Goal: Contribute content

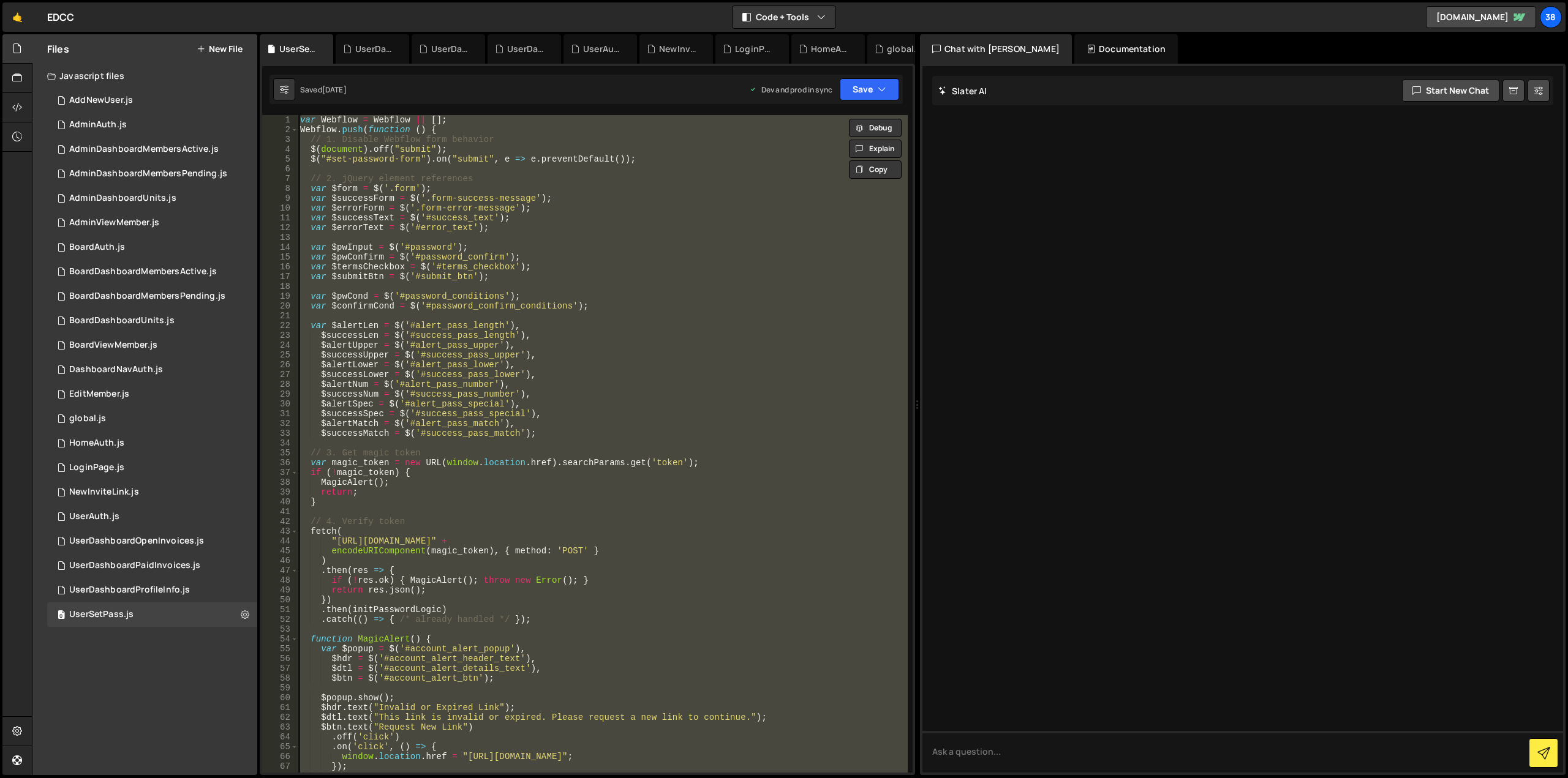
click at [114, 51] on div "Files New File" at bounding box center [145, 49] width 225 height 30
click at [231, 52] on button "New File" at bounding box center [219, 49] width 46 height 10
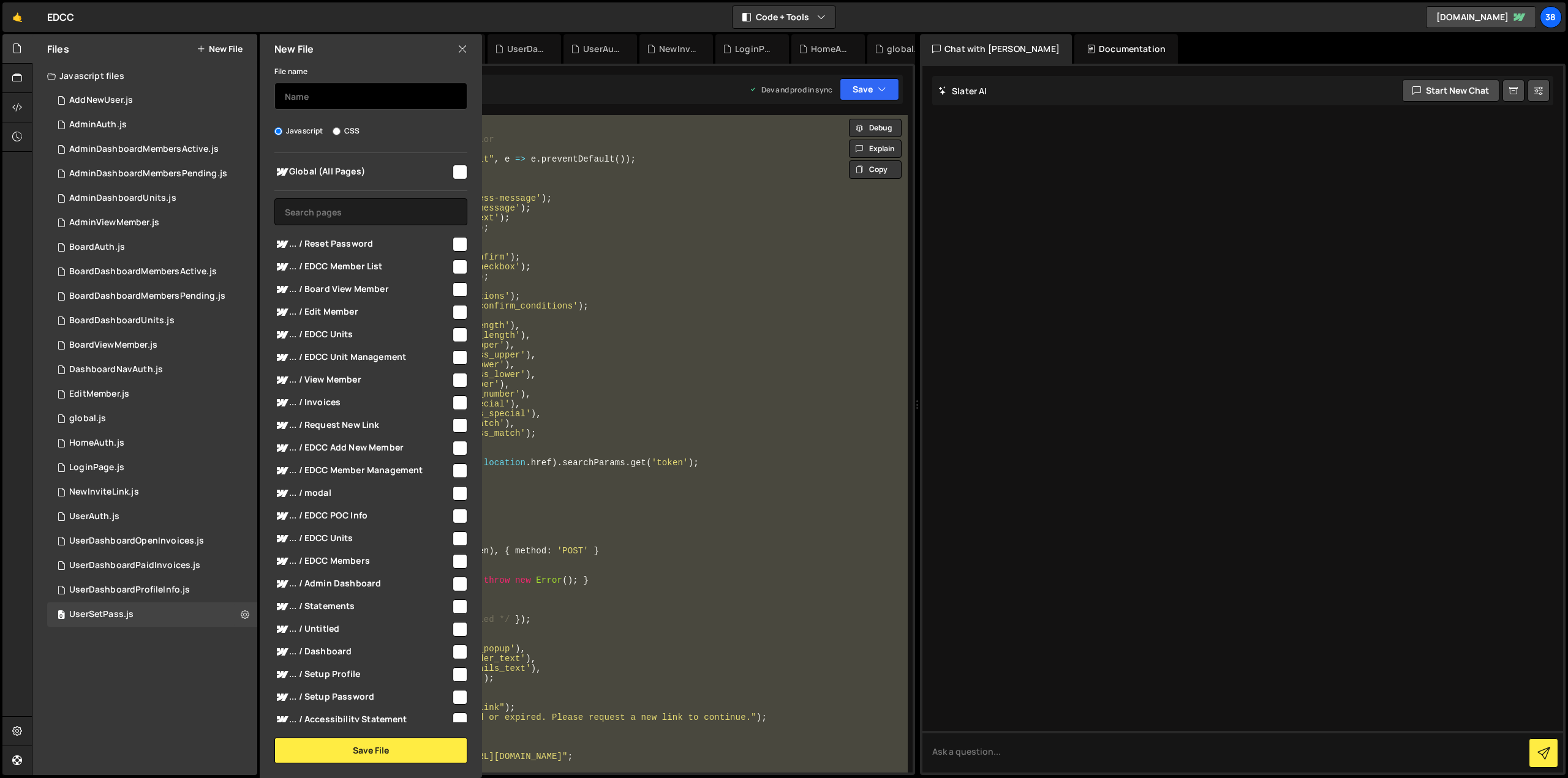
click at [299, 93] on input "text" at bounding box center [370, 96] width 193 height 27
type input "AdminAllInvoices"
click at [368, 744] on button "Save File" at bounding box center [370, 750] width 193 height 26
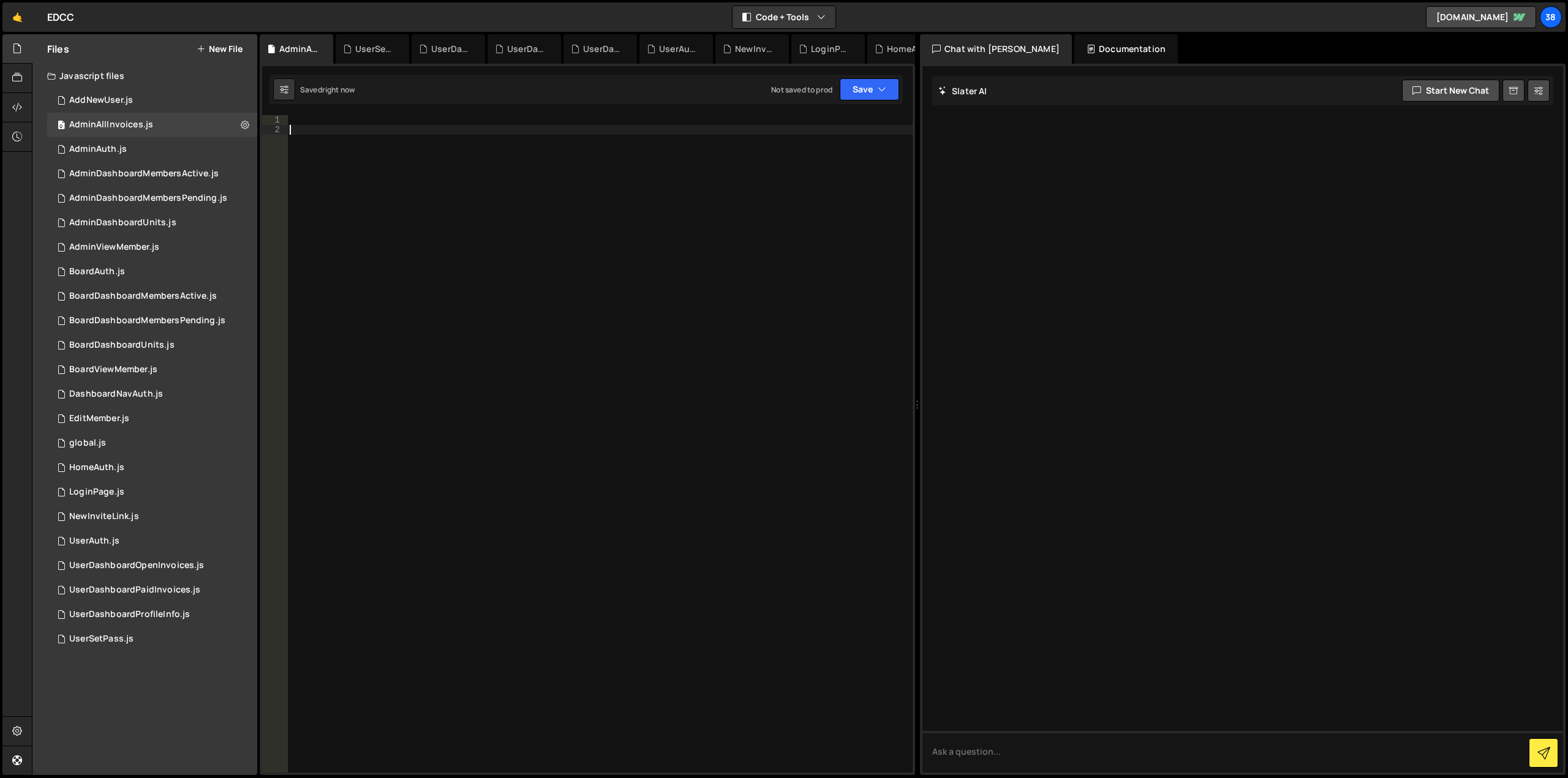
click at [323, 125] on div at bounding box center [600, 453] width 626 height 677
click at [323, 114] on div "1 Type cmd + s to save your Javascript file. הההההההההההההההההההההההההההההההההה…" at bounding box center [587, 420] width 655 height 712
click at [320, 116] on div at bounding box center [600, 453] width 626 height 677
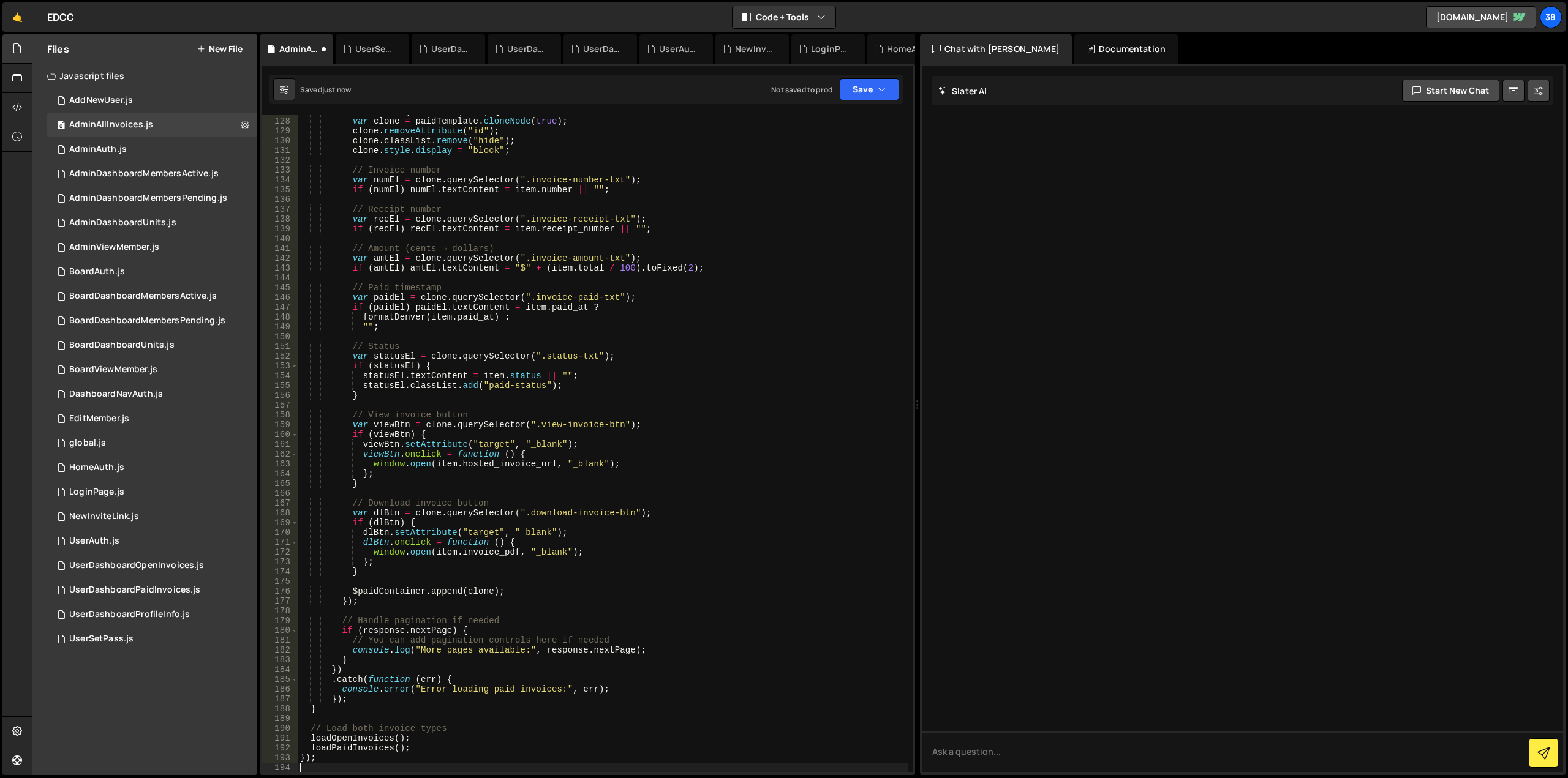
scroll to position [1243, 0]
click at [858, 99] on button "Save" at bounding box center [870, 90] width 59 height 22
click at [780, 159] on div "Save to Production S" at bounding box center [827, 158] width 127 height 12
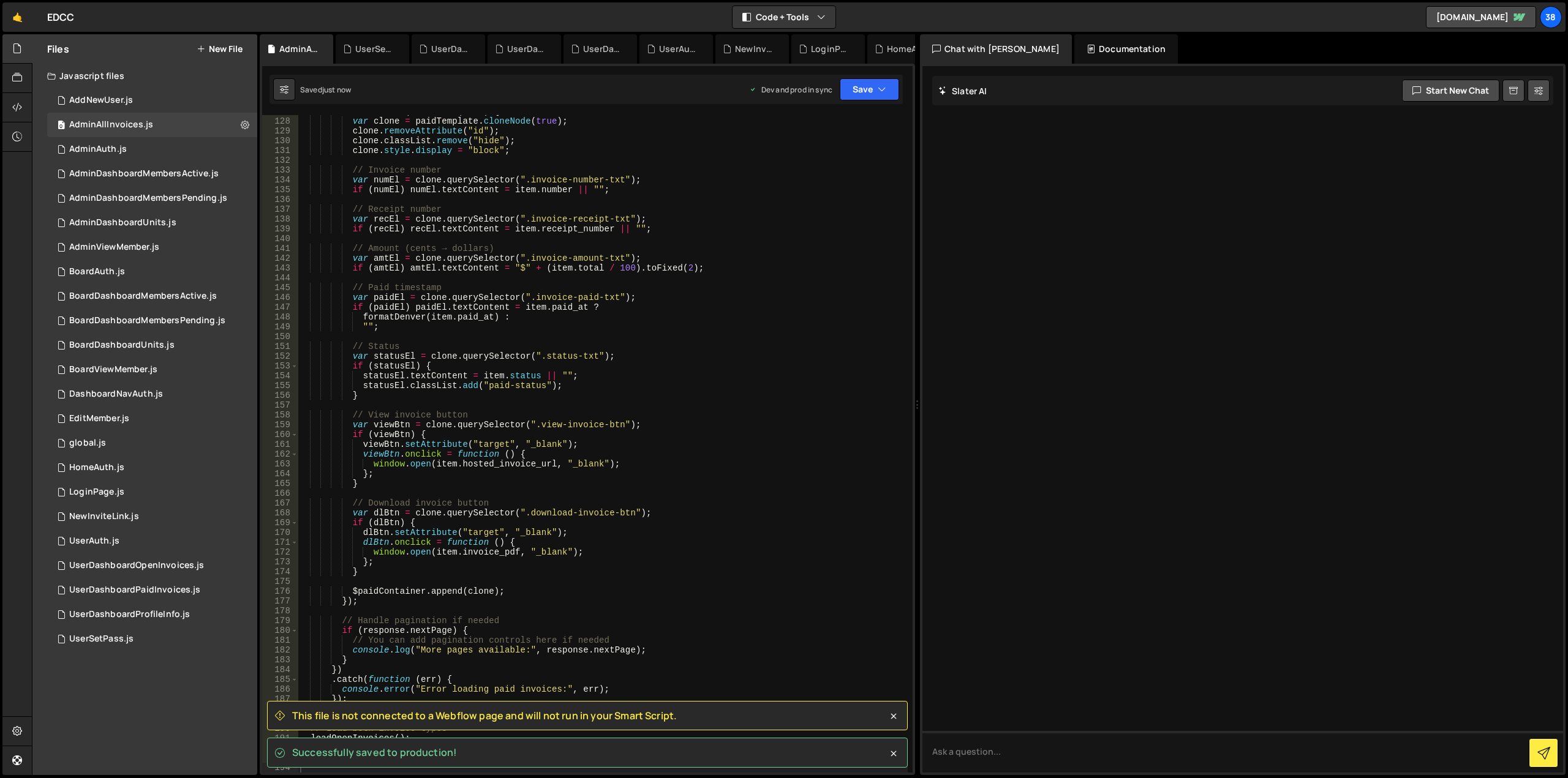
click at [662, 273] on div "data . forEach ( function ( item ) { var clone = paidTemplate . cloneNode ( tru…" at bounding box center [602, 445] width 610 height 677
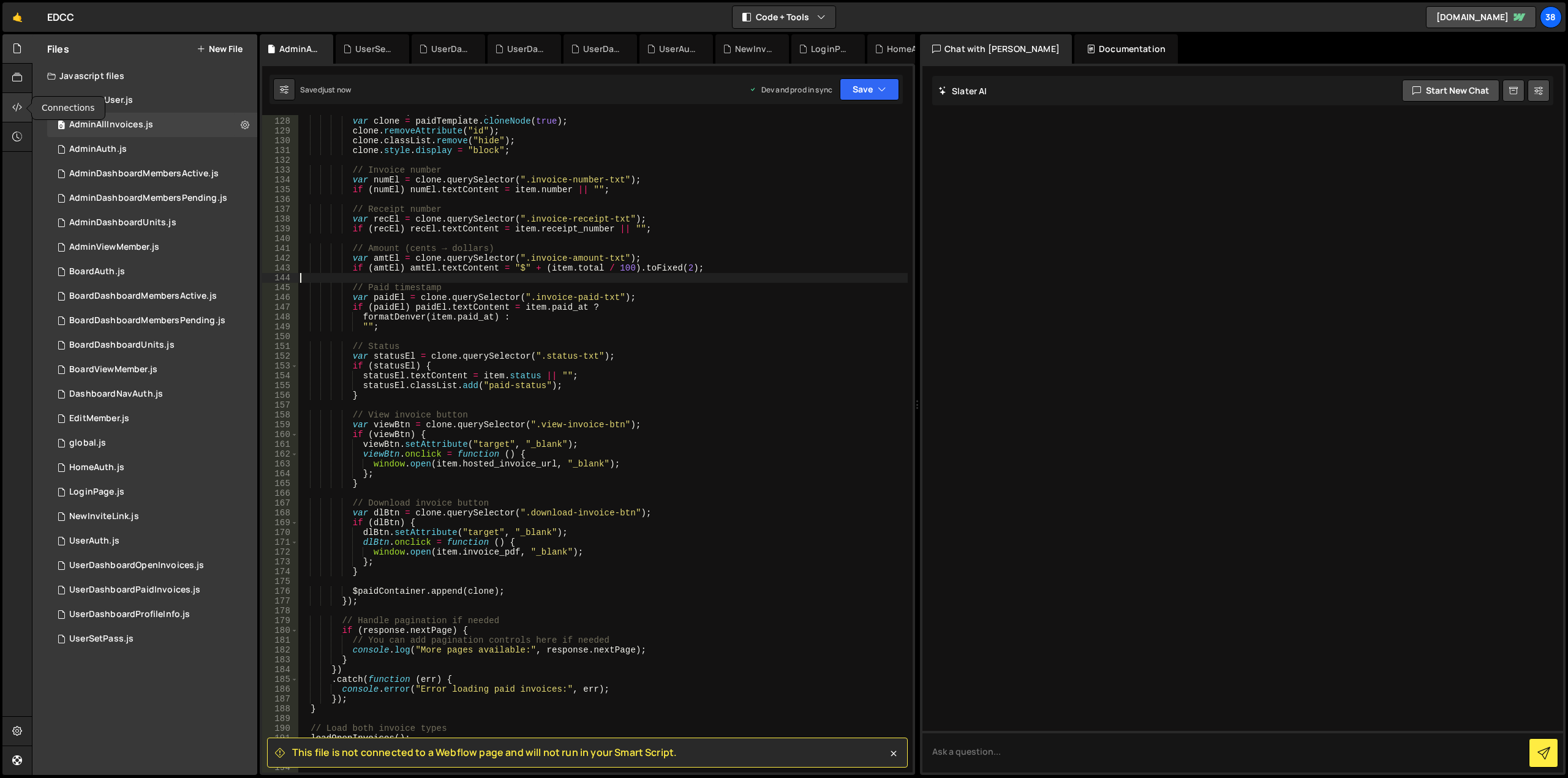
click at [18, 112] on icon at bounding box center [17, 107] width 10 height 14
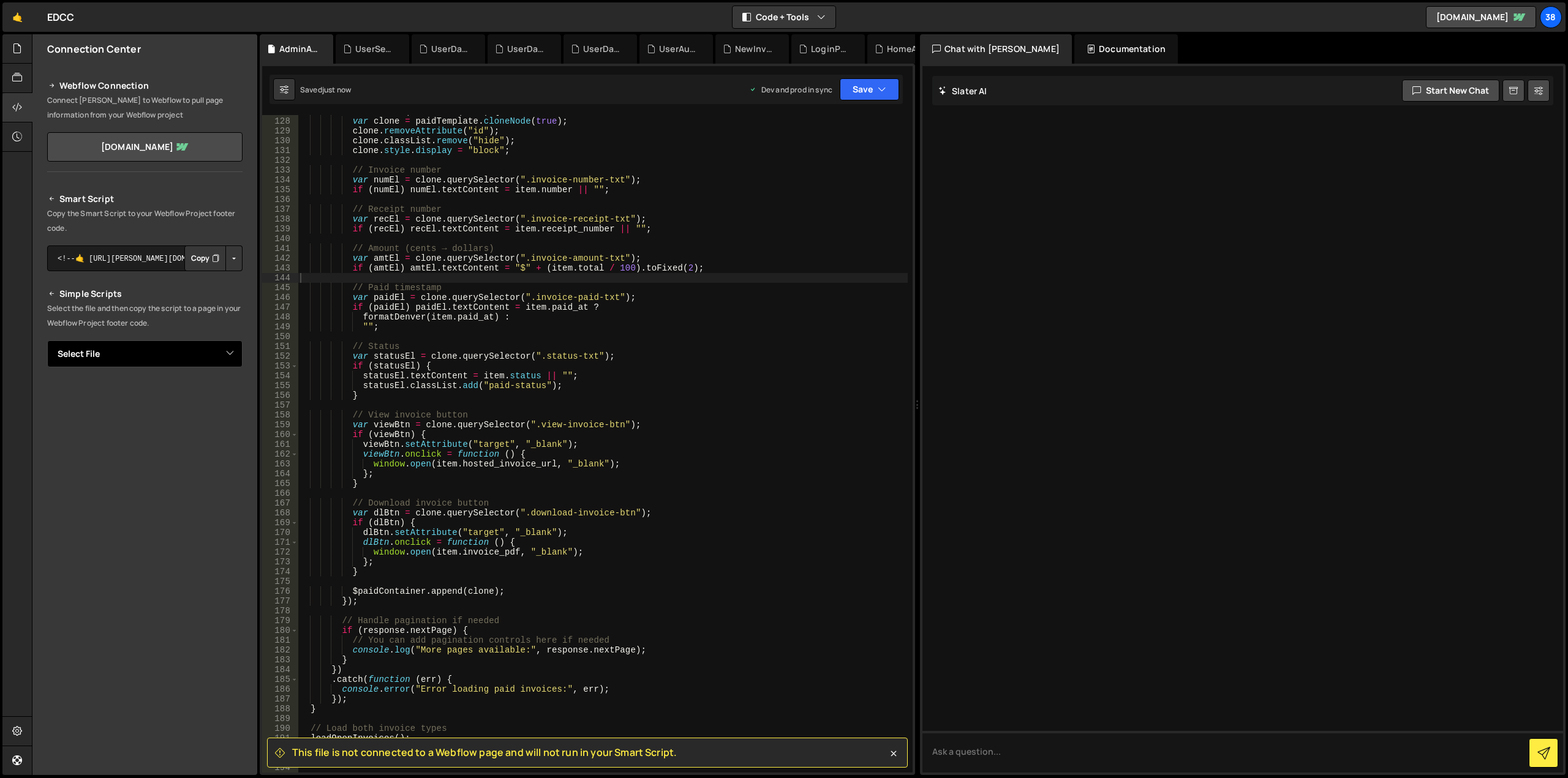
click at [218, 350] on select "Select File AddNewUser.js AdminAuth.js AdminDashboardMembersActive.js AdminDash…" at bounding box center [145, 354] width 195 height 27
select select "46479"
click at [47, 341] on select "Select File AddNewUser.js AdminAuth.js AdminDashboardMembersActive.js AdminDash…" at bounding box center [145, 354] width 195 height 27
click at [203, 401] on button "Copy" at bounding box center [205, 395] width 42 height 26
click at [682, 311] on div "data . forEach ( function ( item ) { var clone = paidTemplate . cloneNode ( tru…" at bounding box center [602, 445] width 610 height 677
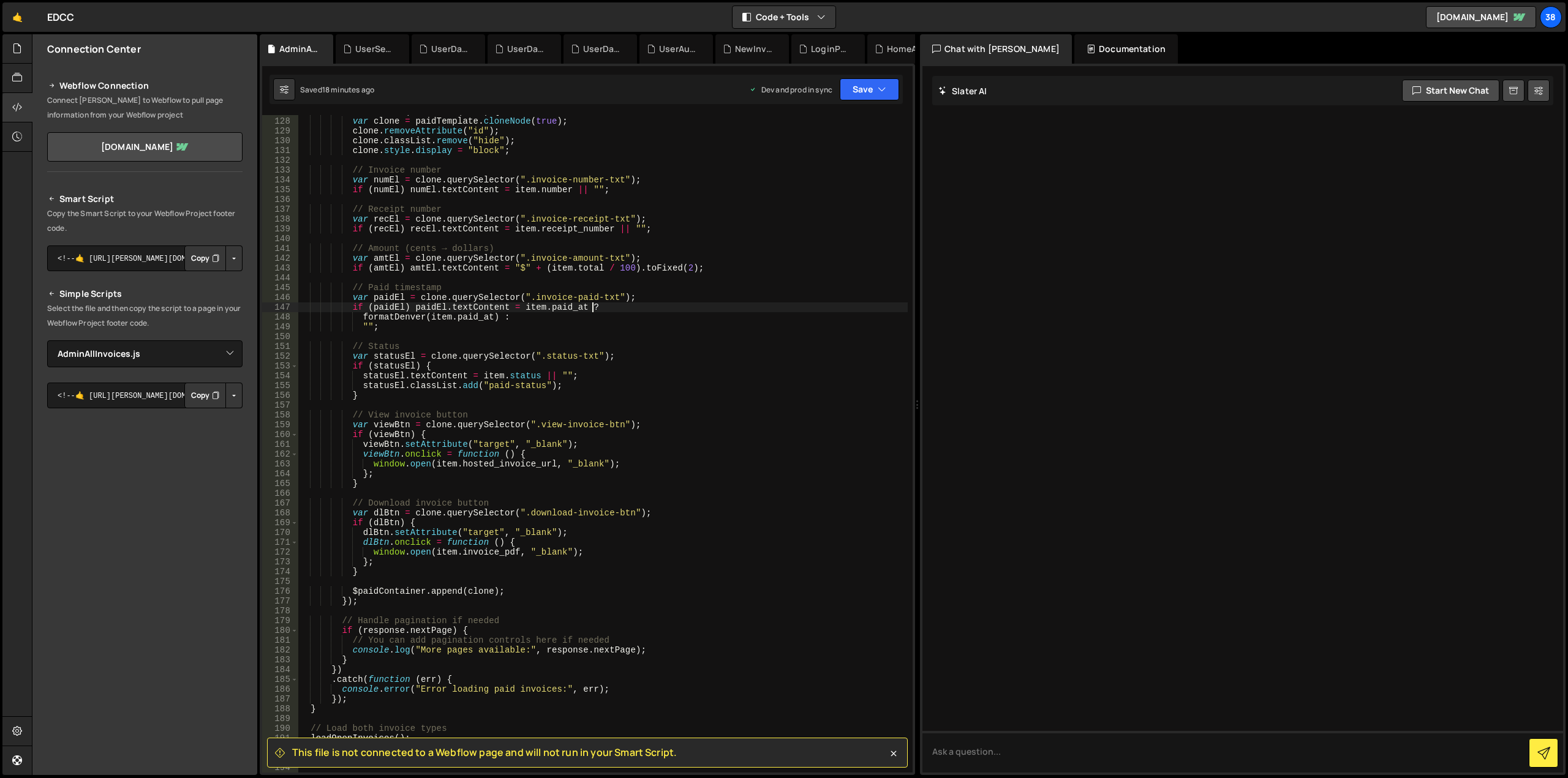
type textarea "});"
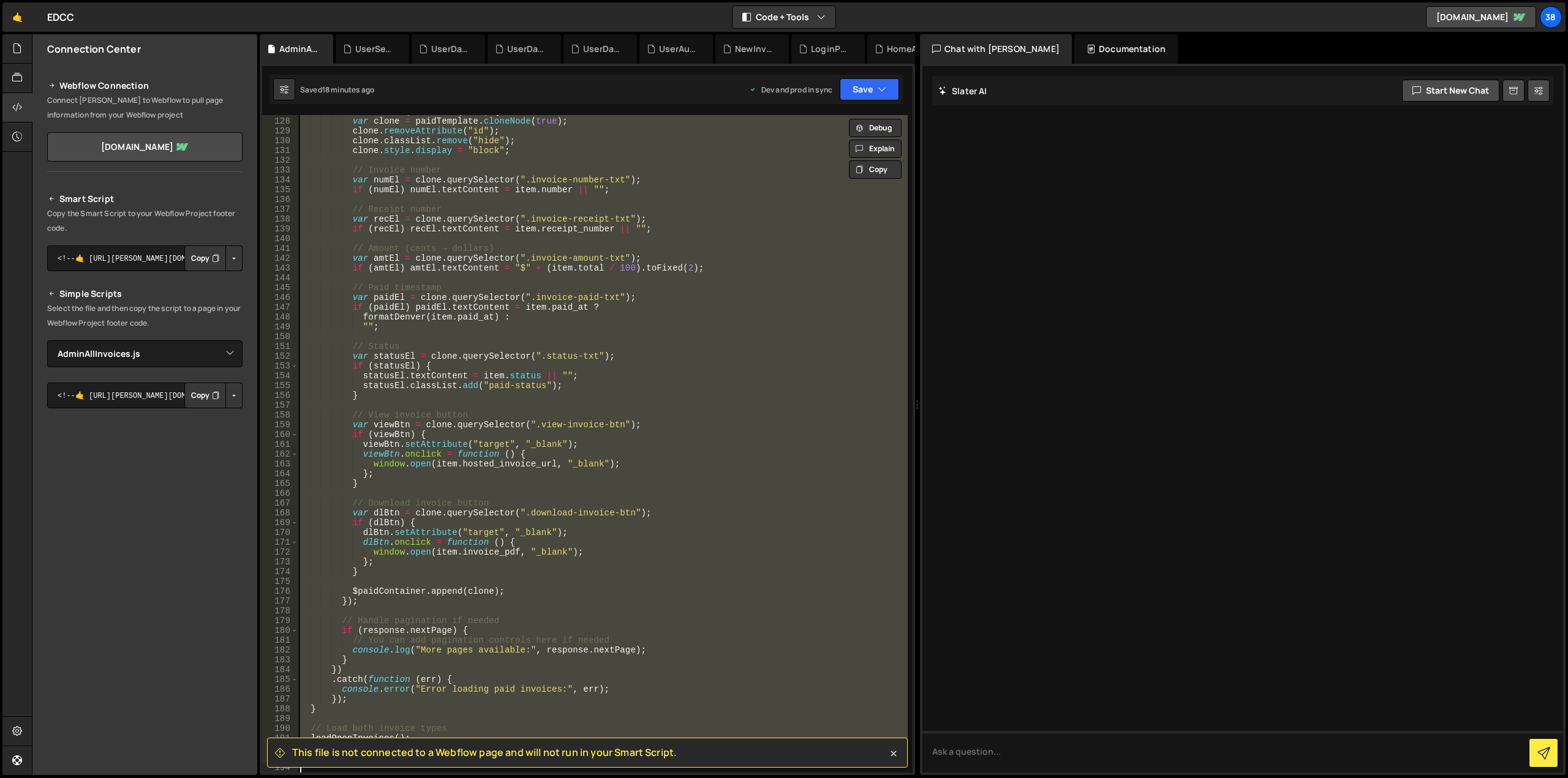
paste textarea
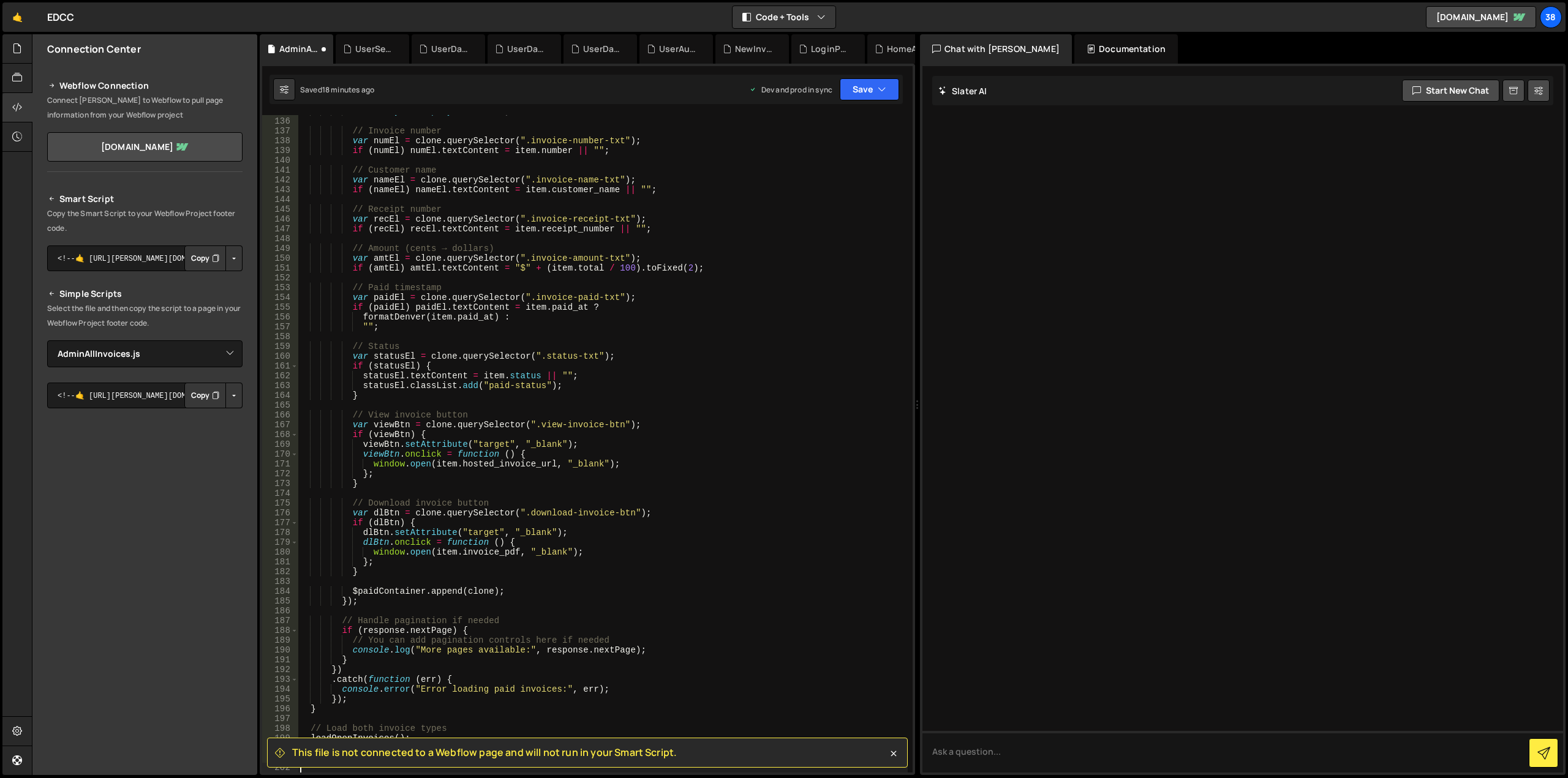
scroll to position [1321, 0]
click at [861, 82] on button "Save" at bounding box center [870, 90] width 59 height 22
click at [827, 155] on div "Save to Production S" at bounding box center [827, 158] width 127 height 12
